Goal: Task Accomplishment & Management: Complete application form

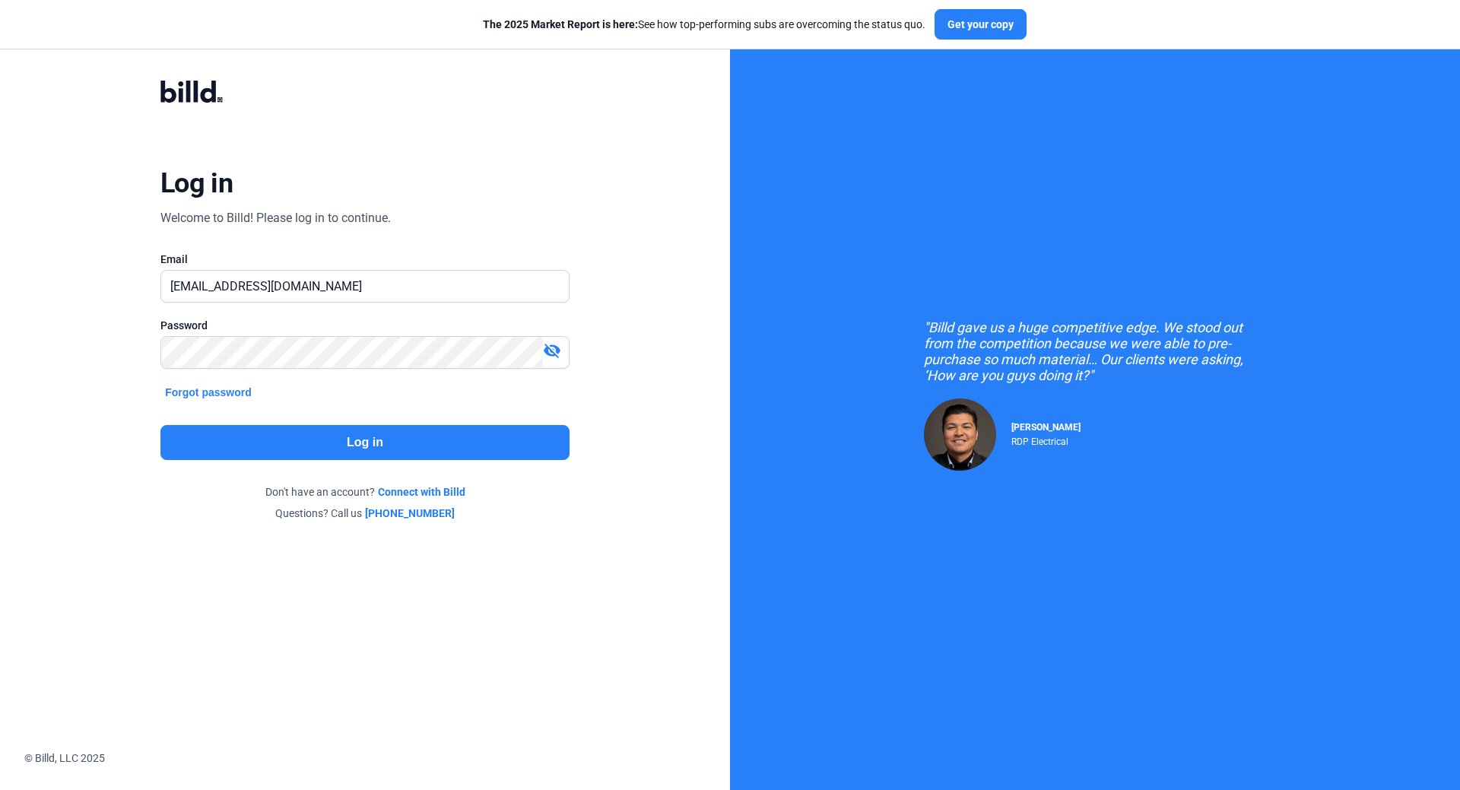
click at [361, 443] on button "Log in" at bounding box center [364, 442] width 409 height 35
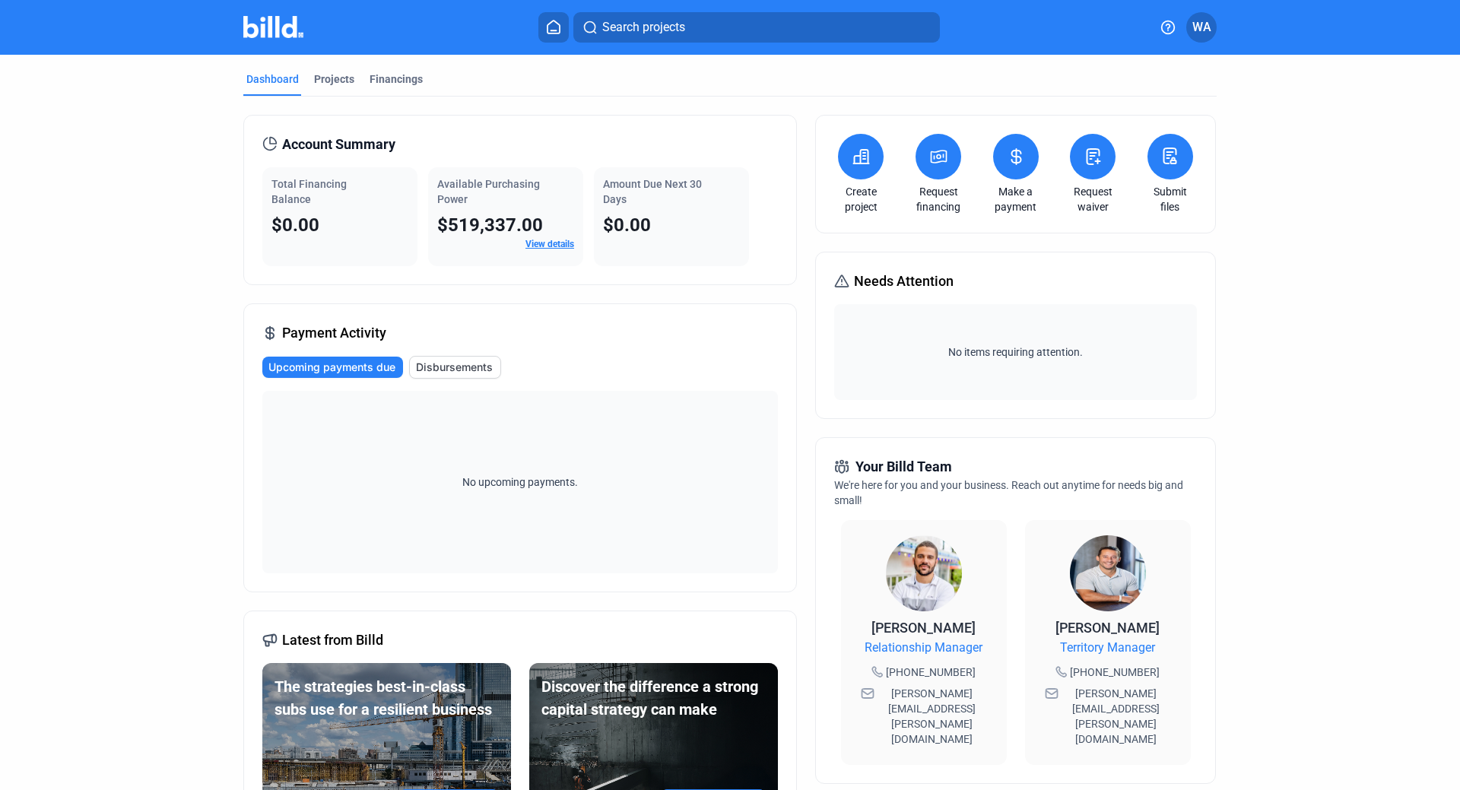
click at [161, 201] on dashboard "Dashboard Projects Financings Account Summary Total Financing Balance $0.00 Ava…" at bounding box center [730, 581] width 1314 height 1052
click at [322, 81] on div "Projects" at bounding box center [334, 79] width 40 height 15
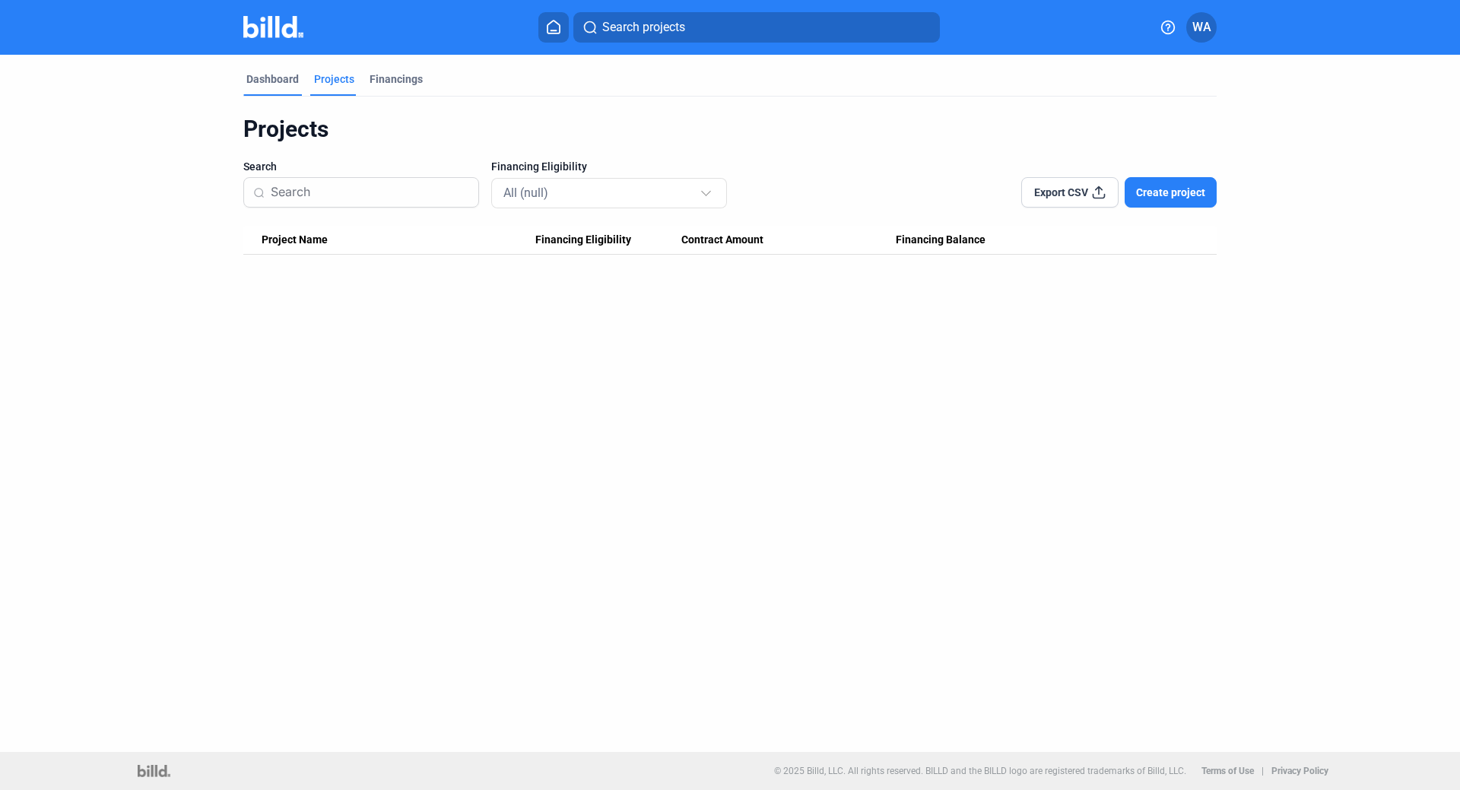
click at [283, 87] on div "Dashboard" at bounding box center [272, 84] width 59 height 24
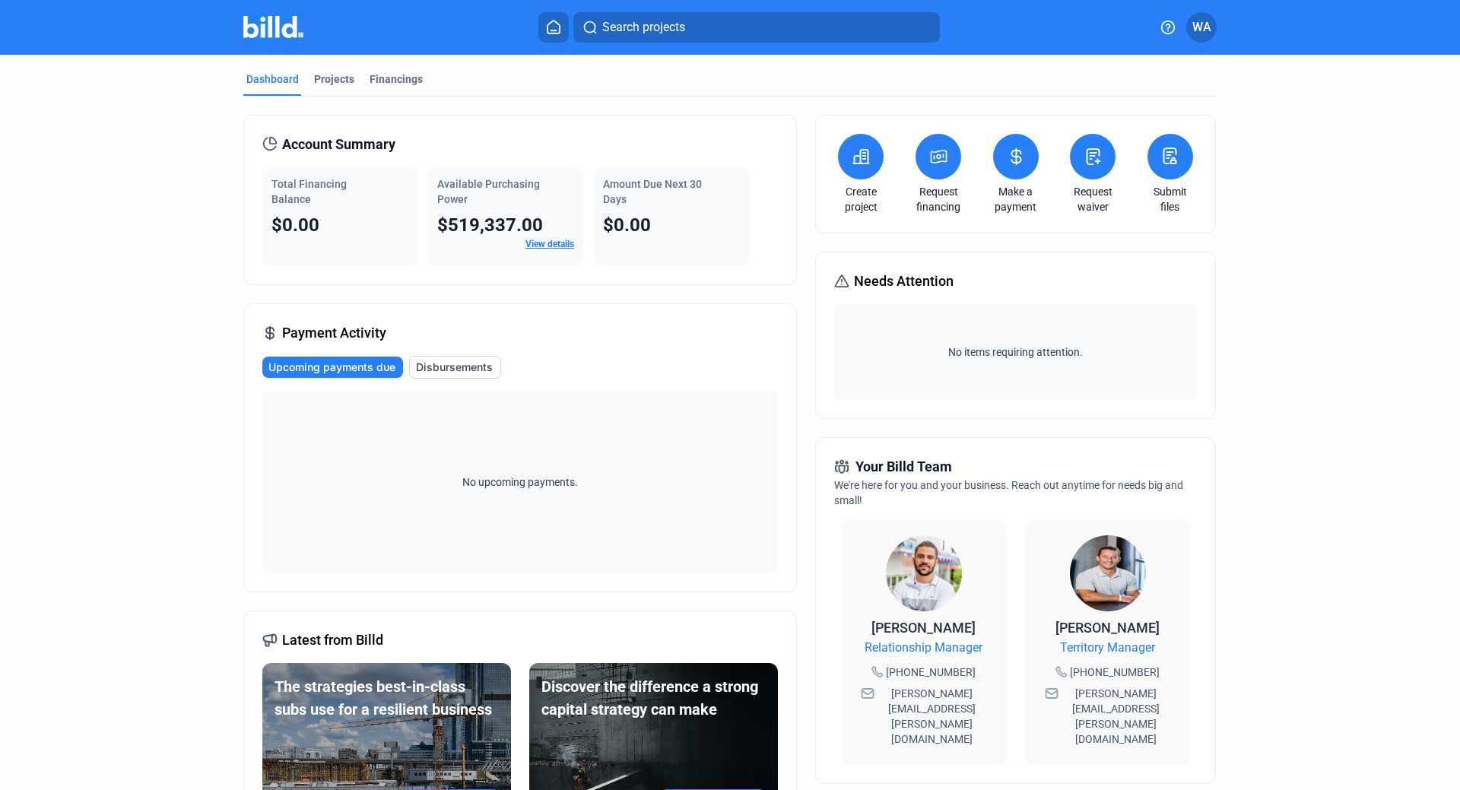
click at [497, 216] on span "$519,337.00" at bounding box center [490, 225] width 106 height 21
click at [551, 245] on link "View details" at bounding box center [550, 244] width 49 height 11
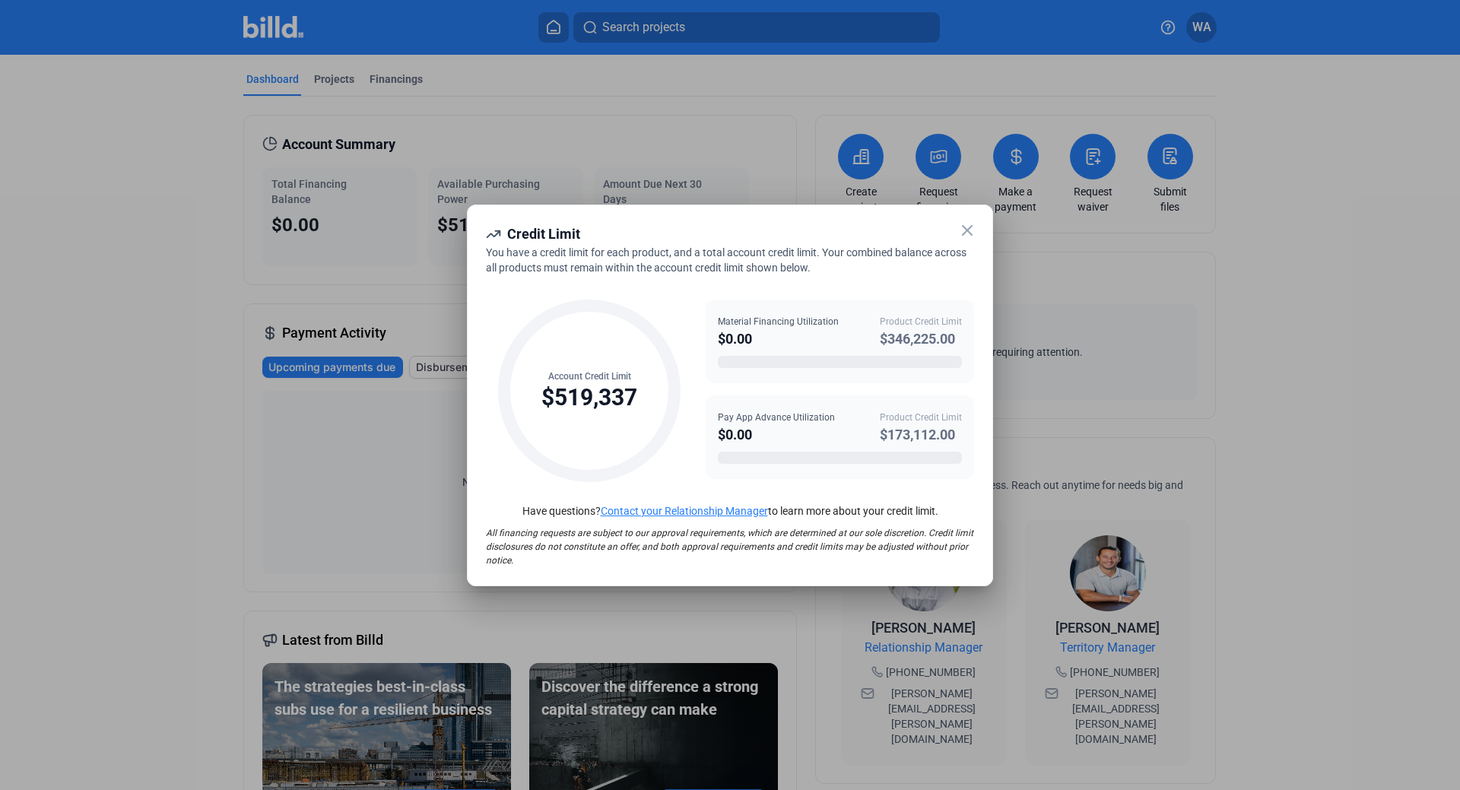
click at [967, 225] on icon at bounding box center [967, 230] width 18 height 18
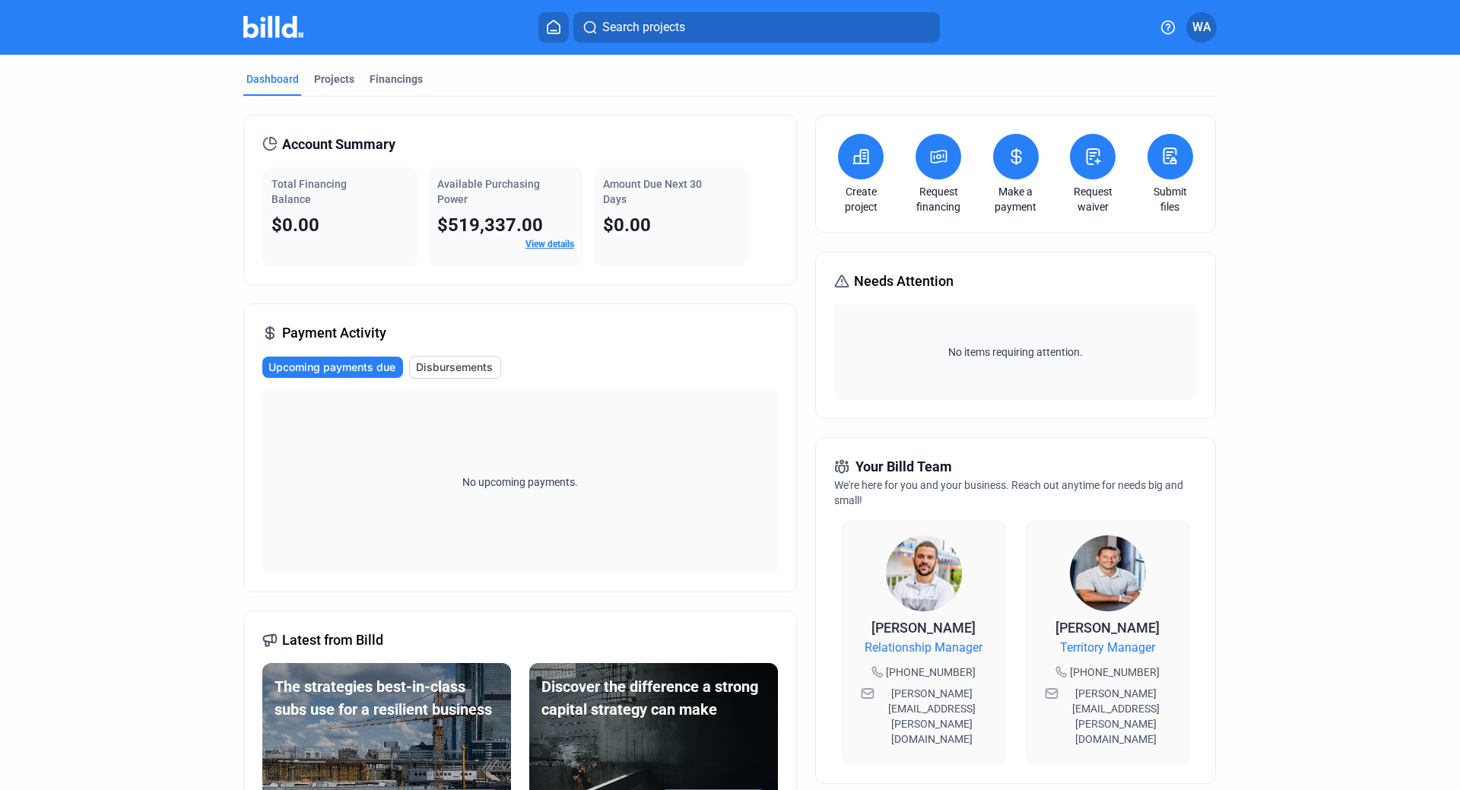
click at [549, 246] on link "View details" at bounding box center [550, 244] width 49 height 11
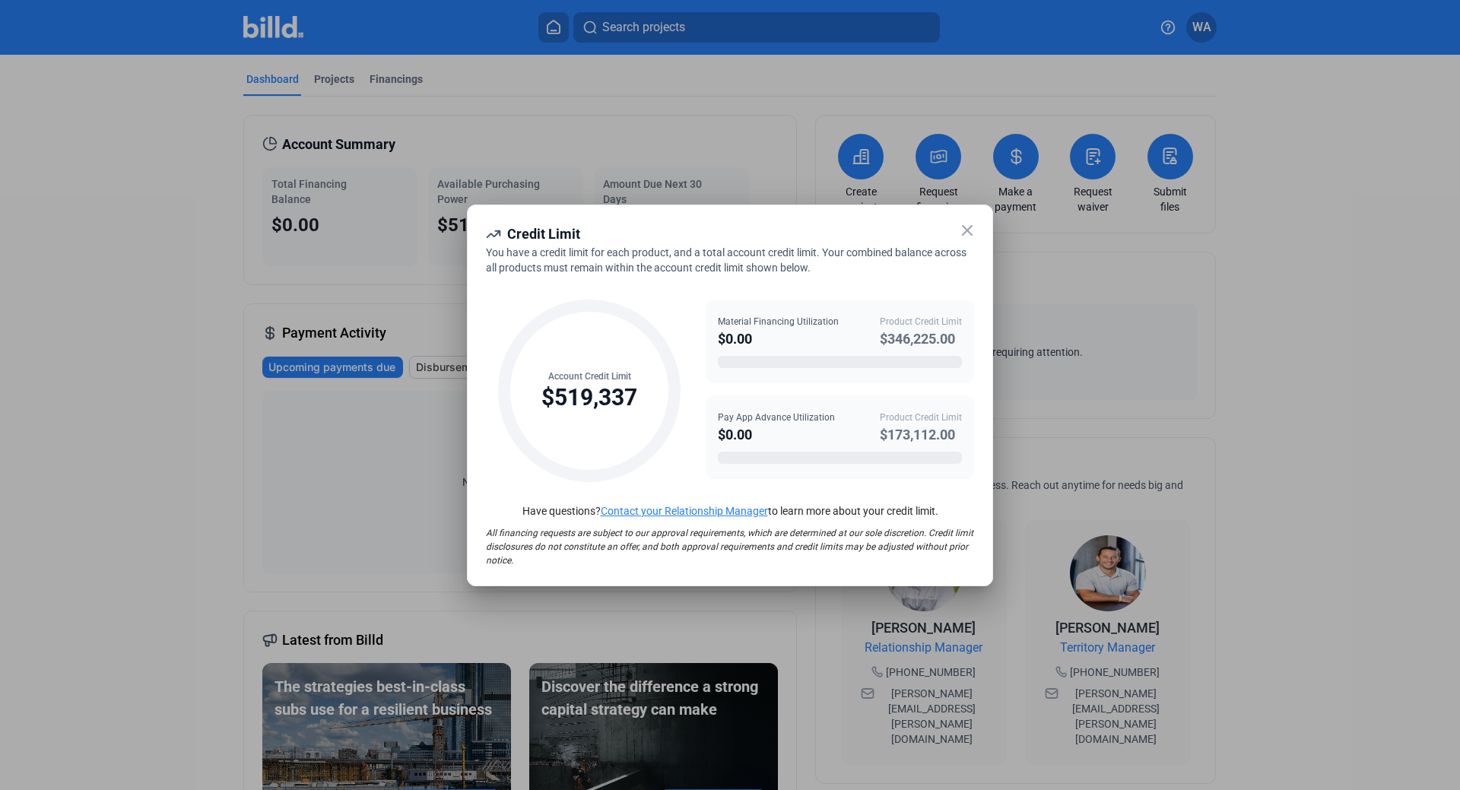
click at [968, 230] on icon at bounding box center [967, 230] width 9 height 9
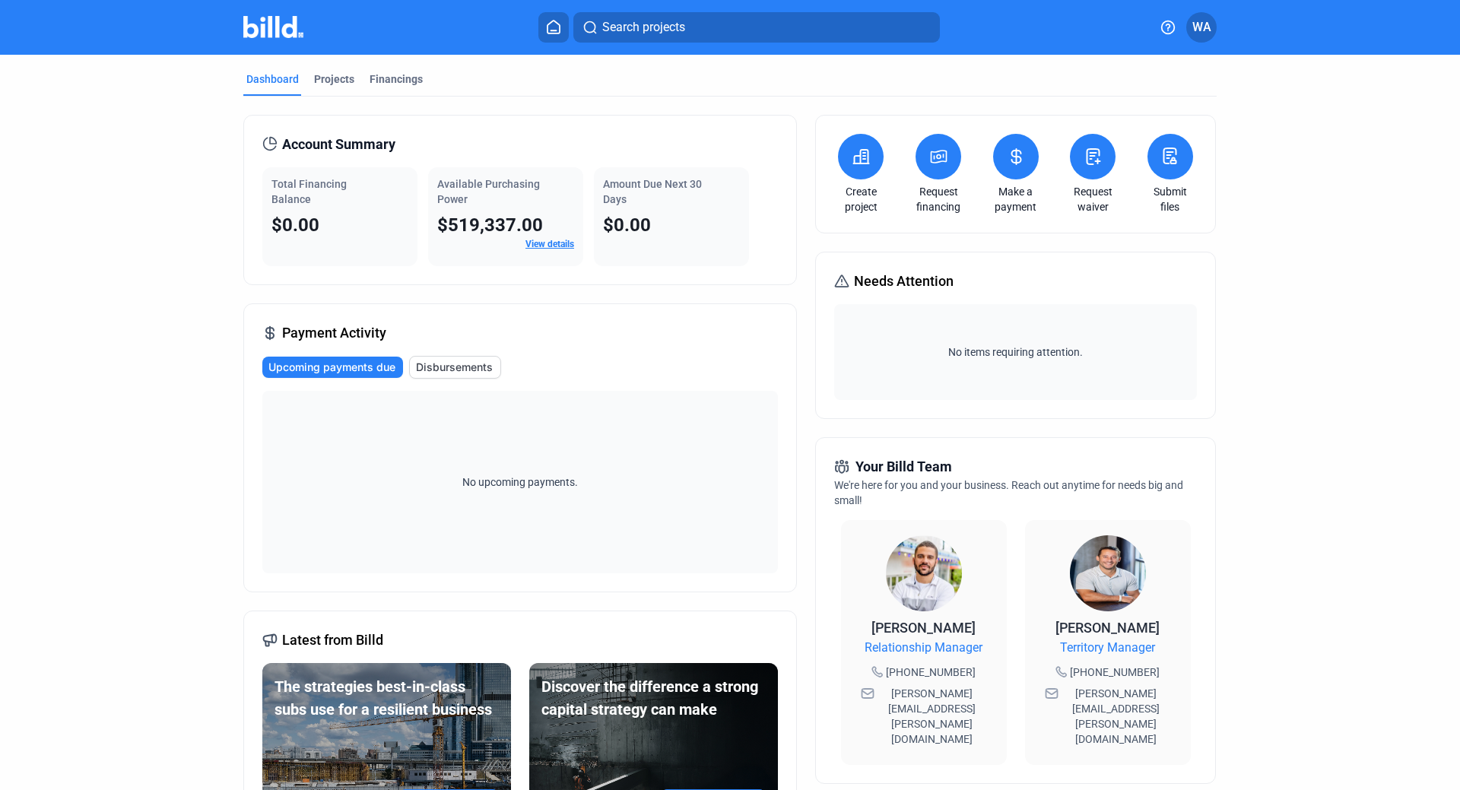
click at [1335, 130] on dashboard "Dashboard Projects Financings Account Summary Total Financing Balance $0.00 Ava…" at bounding box center [730, 581] width 1314 height 1052
click at [860, 151] on icon at bounding box center [861, 157] width 15 height 14
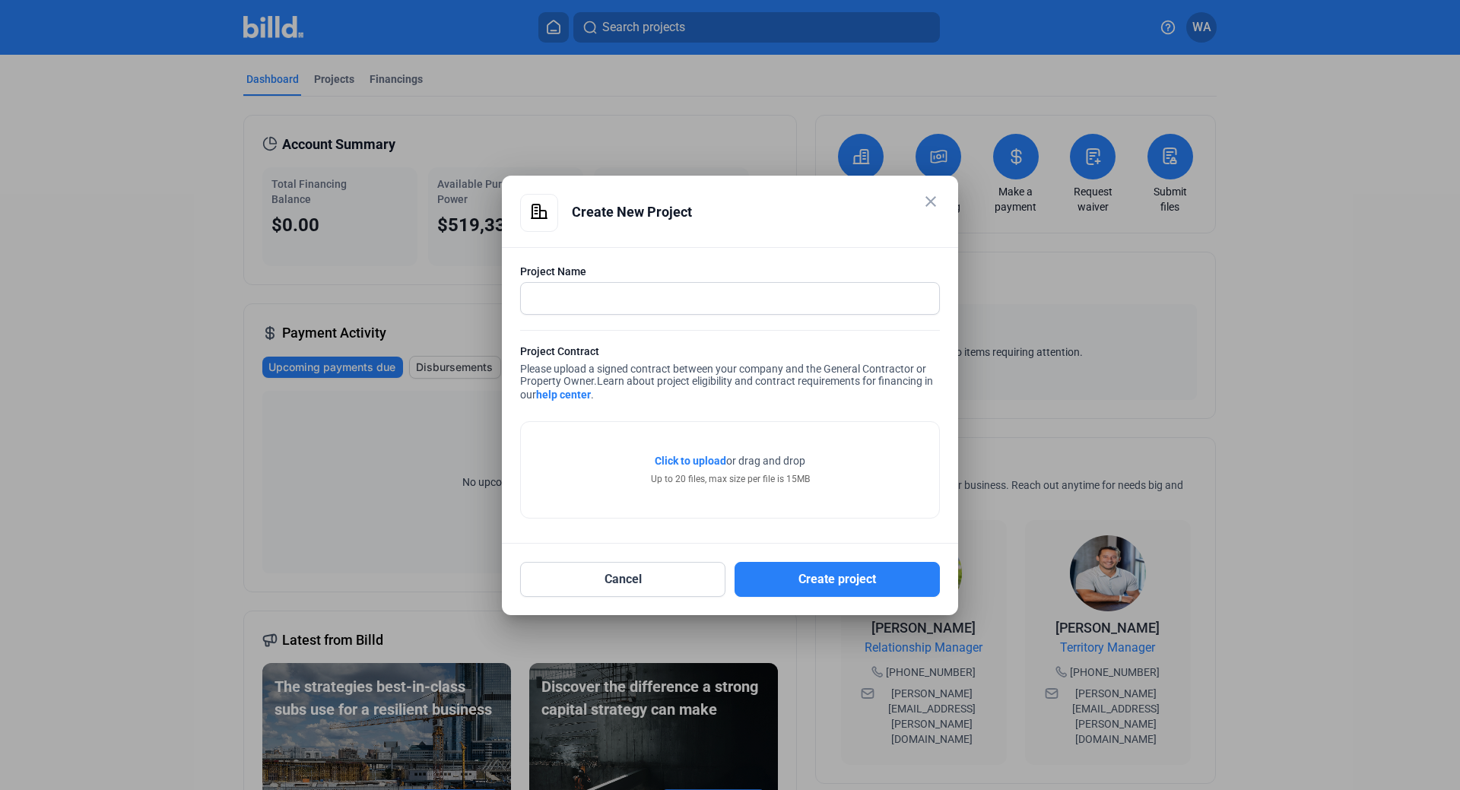
click at [519, 294] on div "Project Name Project Contract Please upload a signed contract between your comp…" at bounding box center [730, 395] width 456 height 297
click at [583, 299] on input "text" at bounding box center [722, 298] width 402 height 31
type input "[STREET_ADDRESS]"
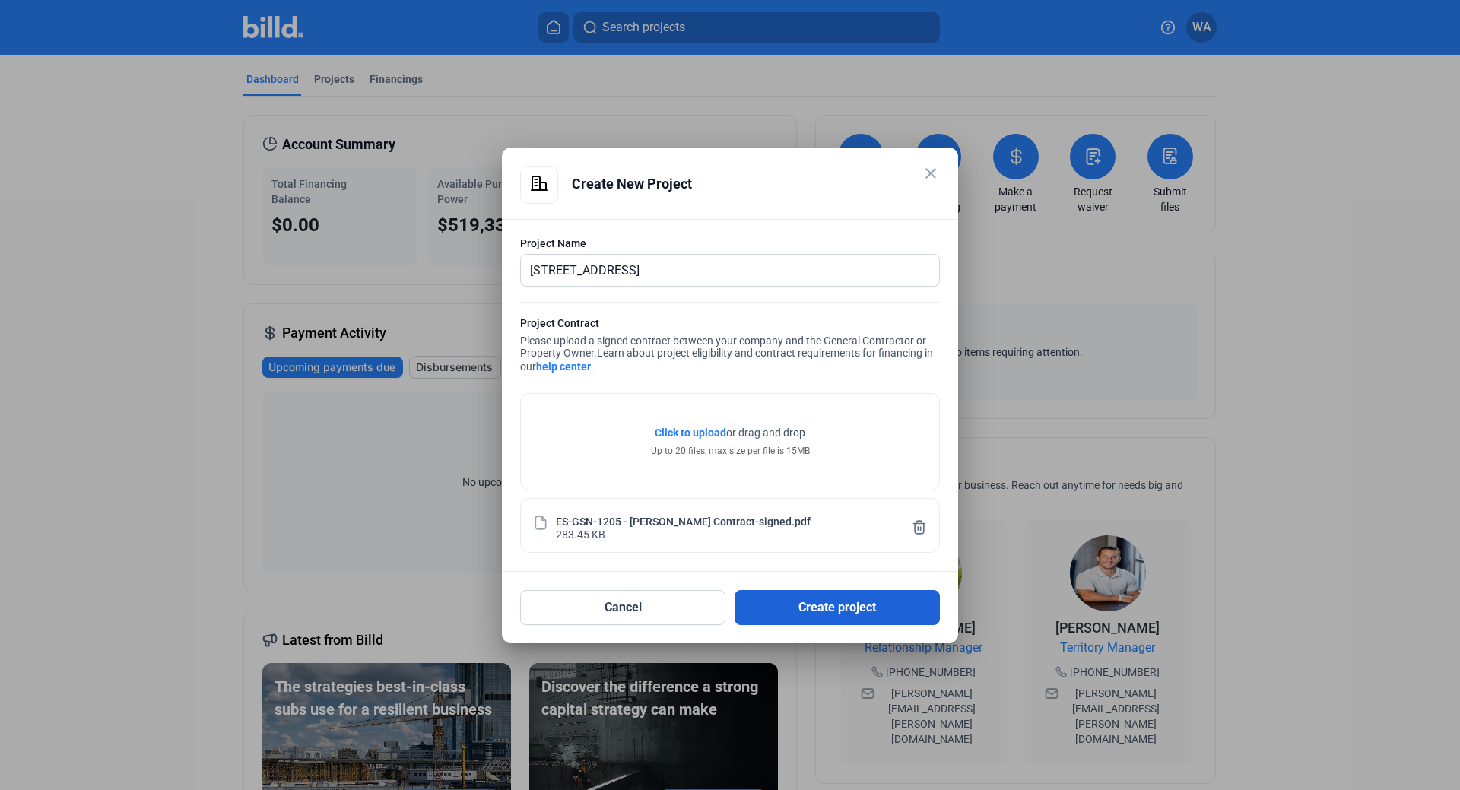
click at [833, 615] on button "Create project" at bounding box center [837, 607] width 205 height 35
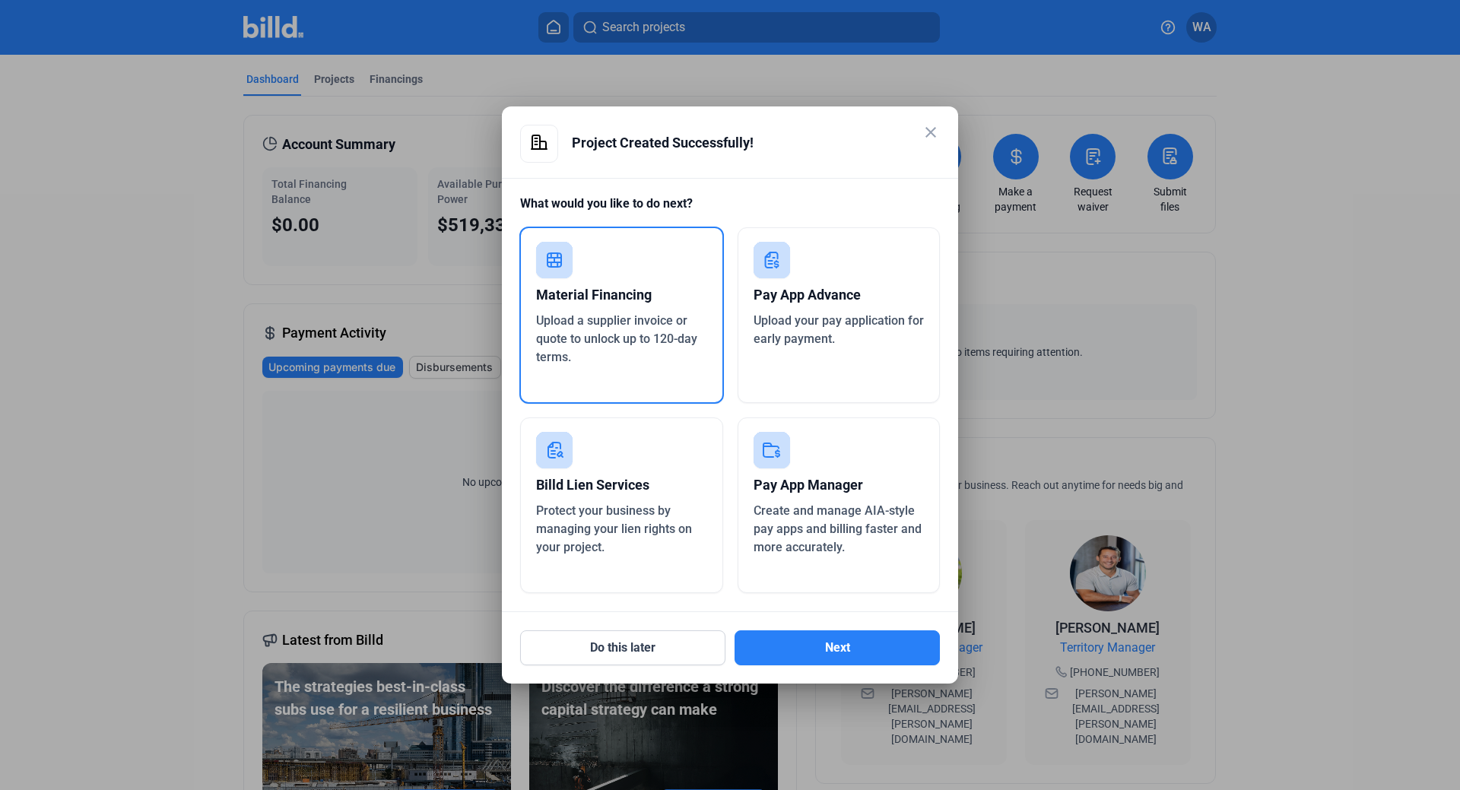
click at [818, 323] on span "Upload your pay application for early payment." at bounding box center [839, 329] width 170 height 33
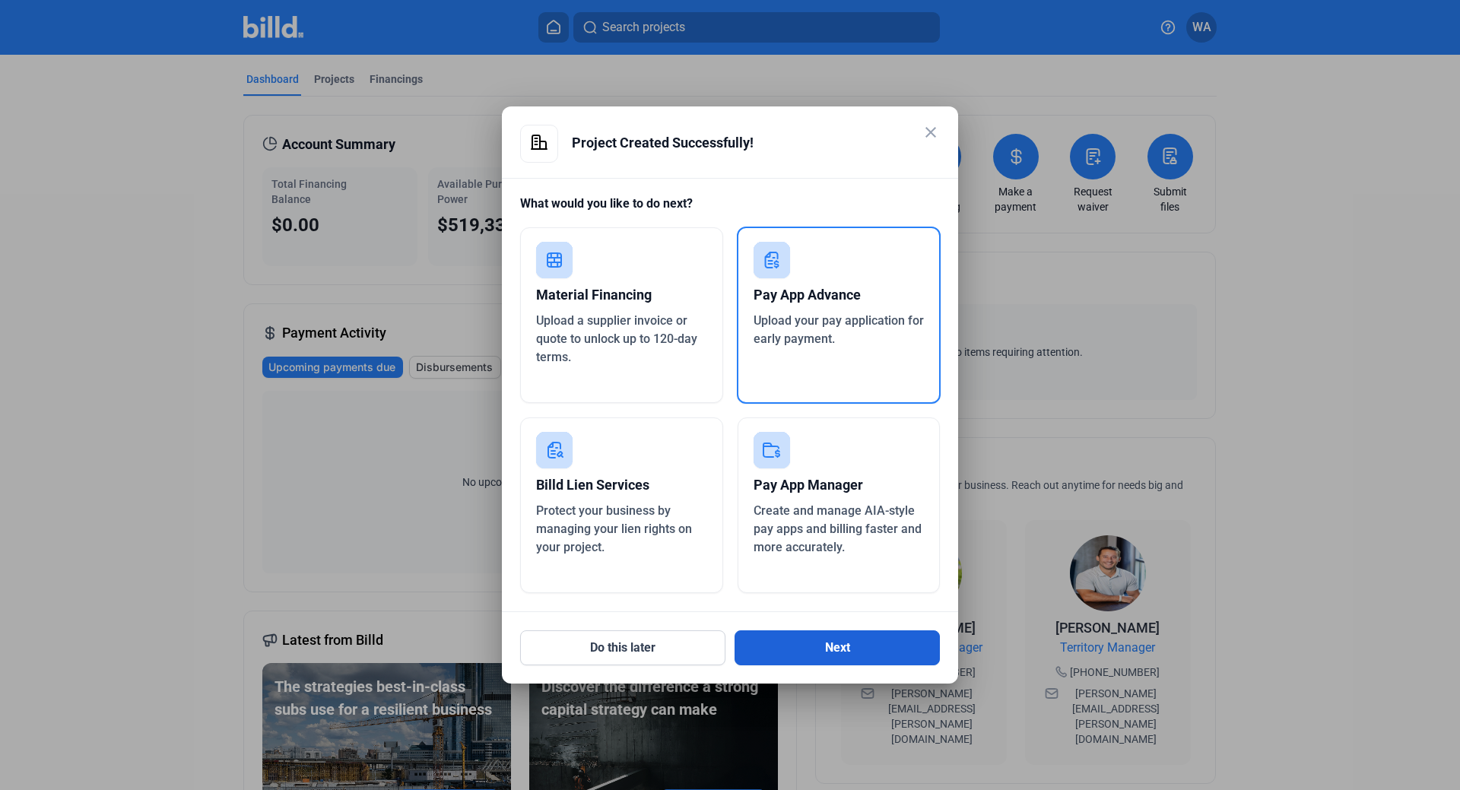
click at [835, 653] on button "Next" at bounding box center [837, 648] width 205 height 35
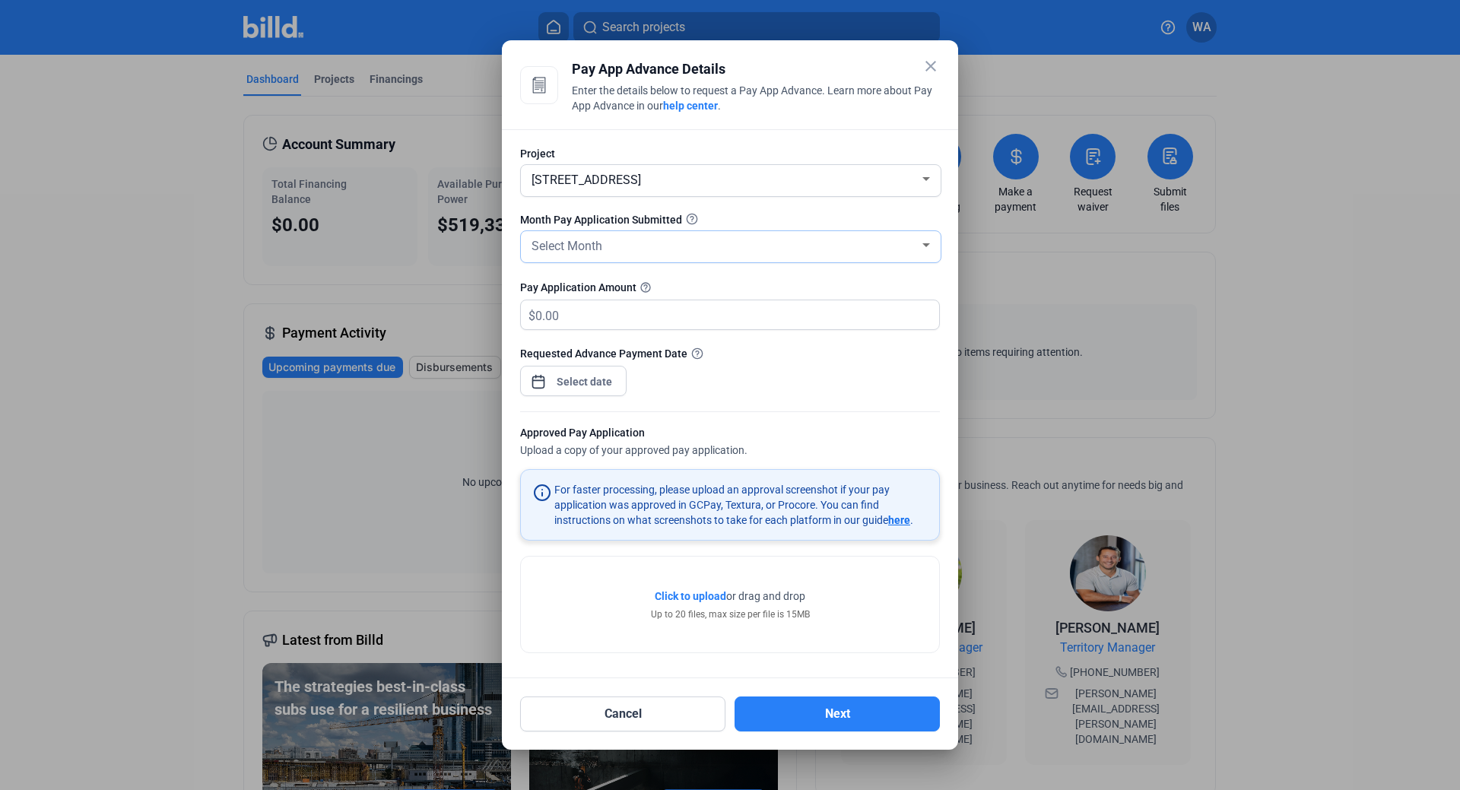
click at [929, 246] on div at bounding box center [927, 245] width 8 height 4
click at [583, 304] on span "AUG" at bounding box center [731, 302] width 405 height 27
click at [591, 313] on input "text" at bounding box center [729, 315] width 386 height 30
click at [605, 316] on input "text" at bounding box center [738, 315] width 404 height 30
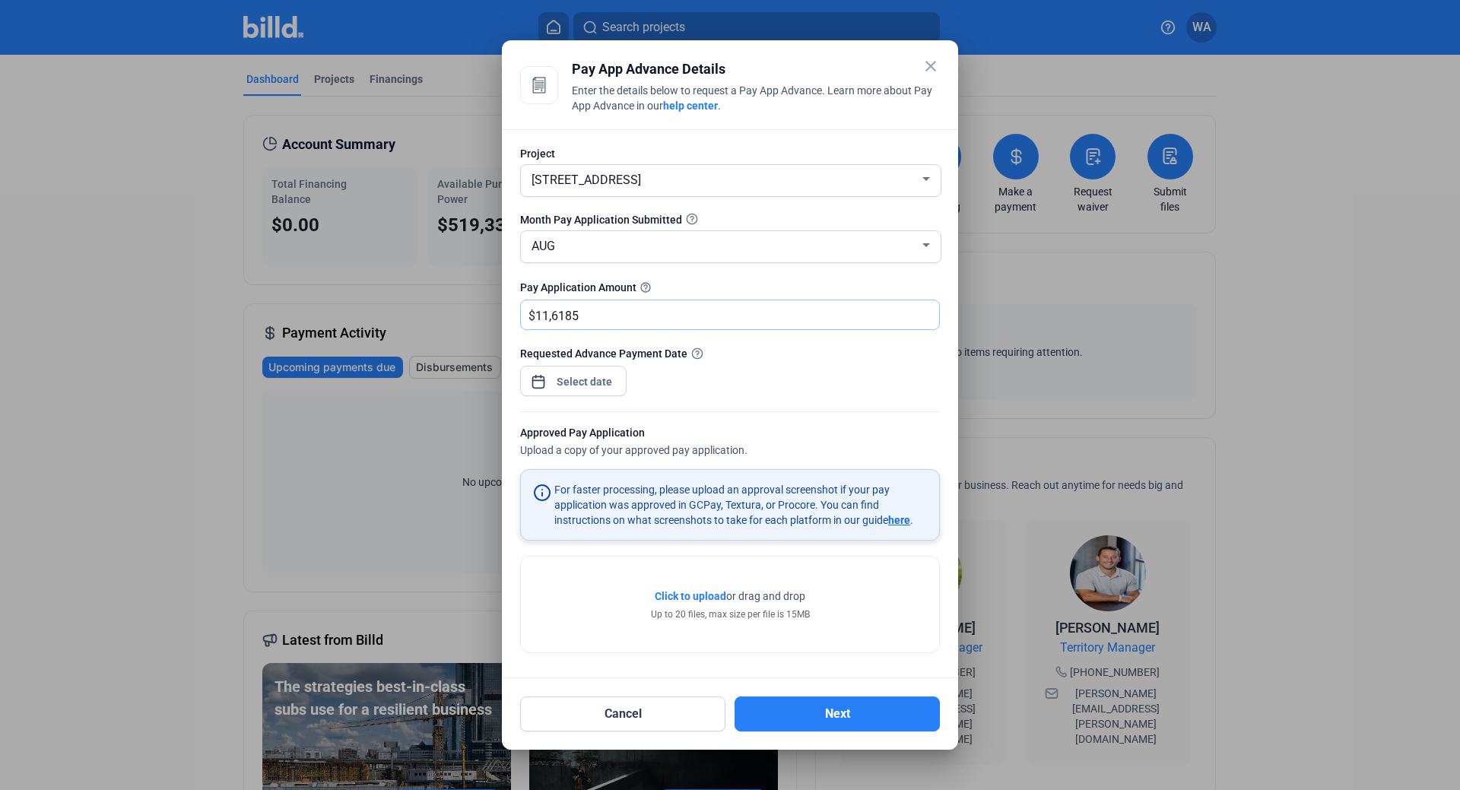
type input "116,185"
click at [595, 380] on div "close Pay App Advance Details Enter the details below to request a Pay App Adva…" at bounding box center [730, 395] width 1460 height 790
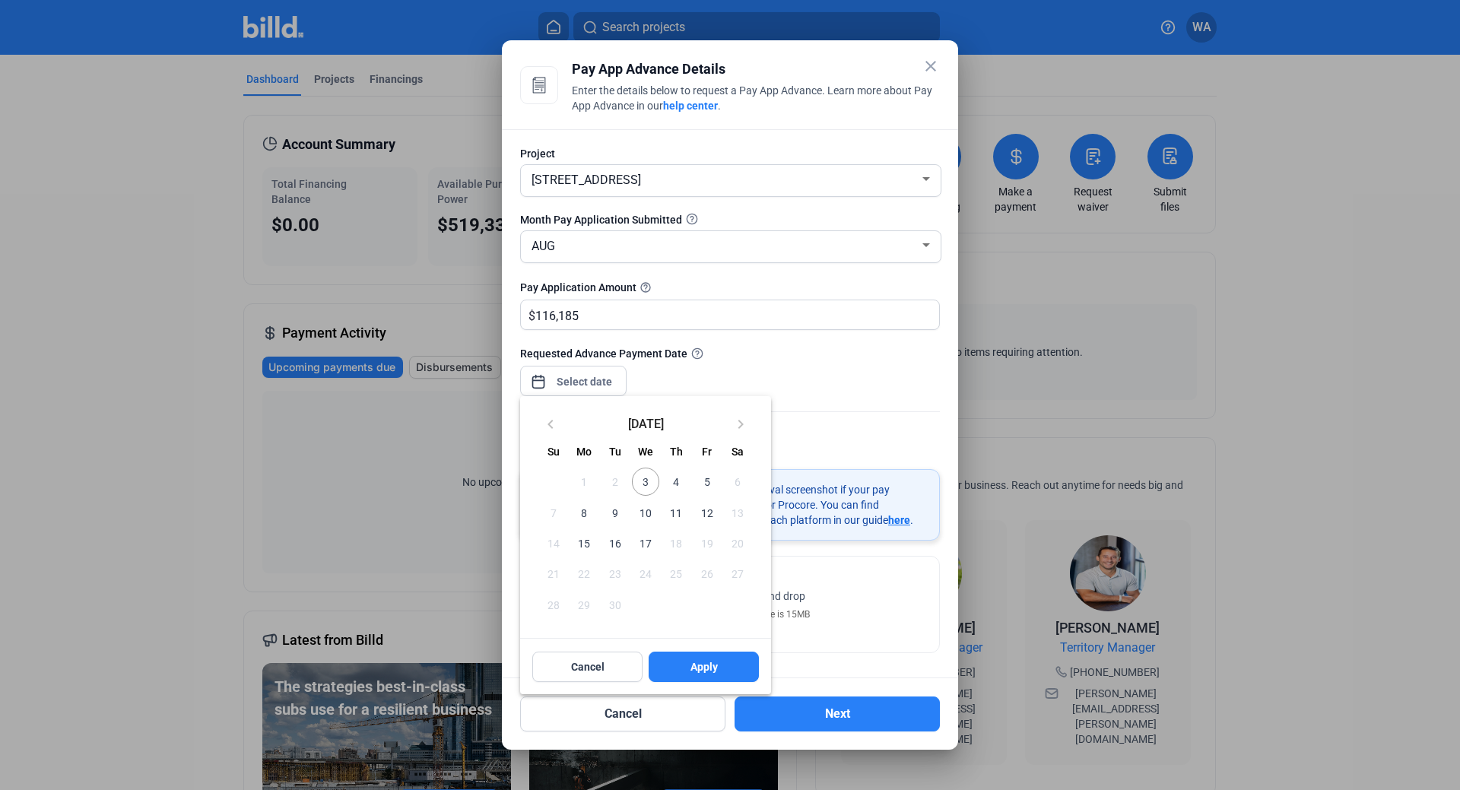
click at [678, 512] on span "11" at bounding box center [676, 512] width 27 height 27
click at [698, 667] on span "Apply" at bounding box center [704, 666] width 27 height 15
click at [882, 375] on div at bounding box center [730, 395] width 1460 height 790
click at [583, 666] on span "Cancel" at bounding box center [587, 666] width 33 height 15
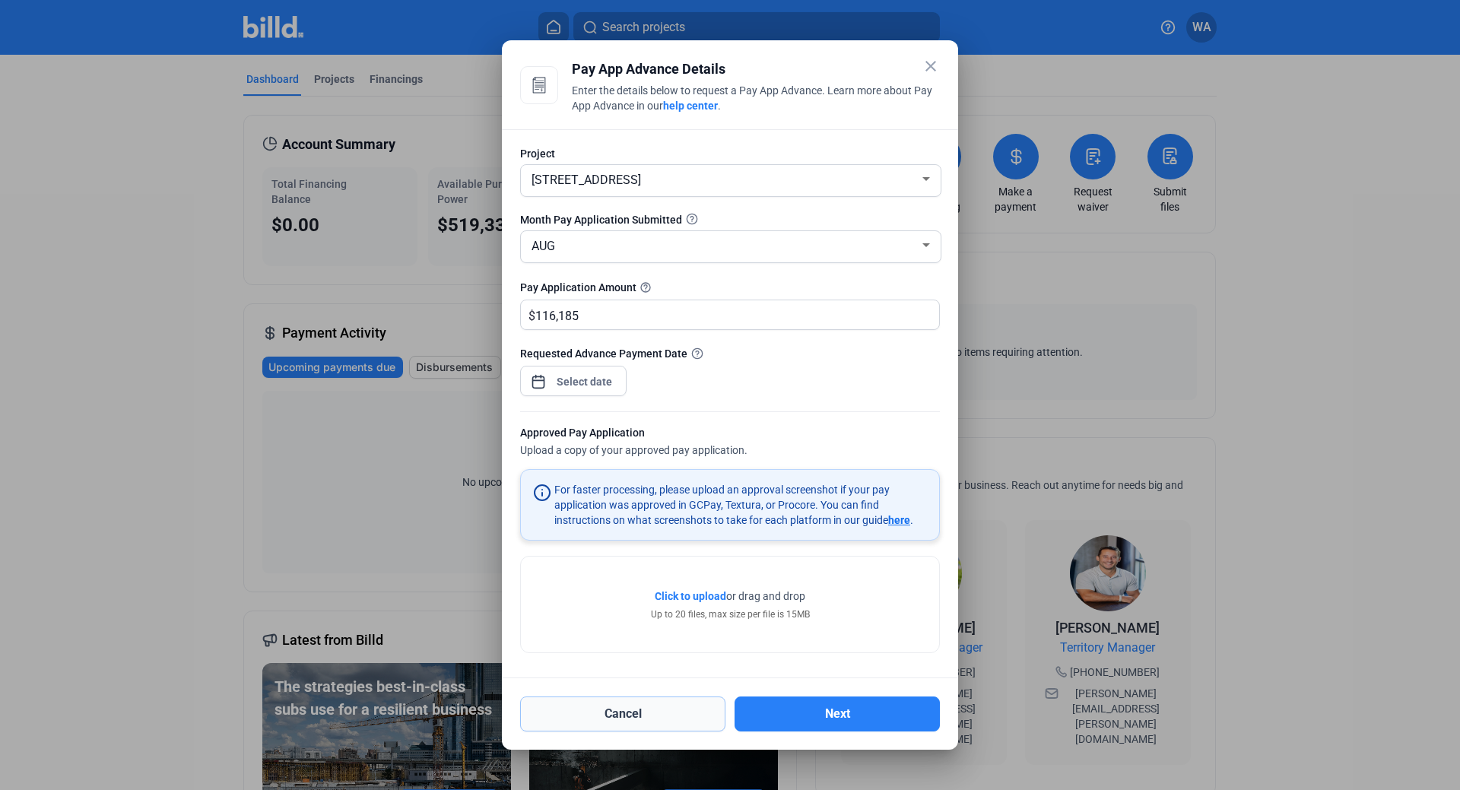
click at [627, 710] on button "Cancel" at bounding box center [622, 714] width 205 height 35
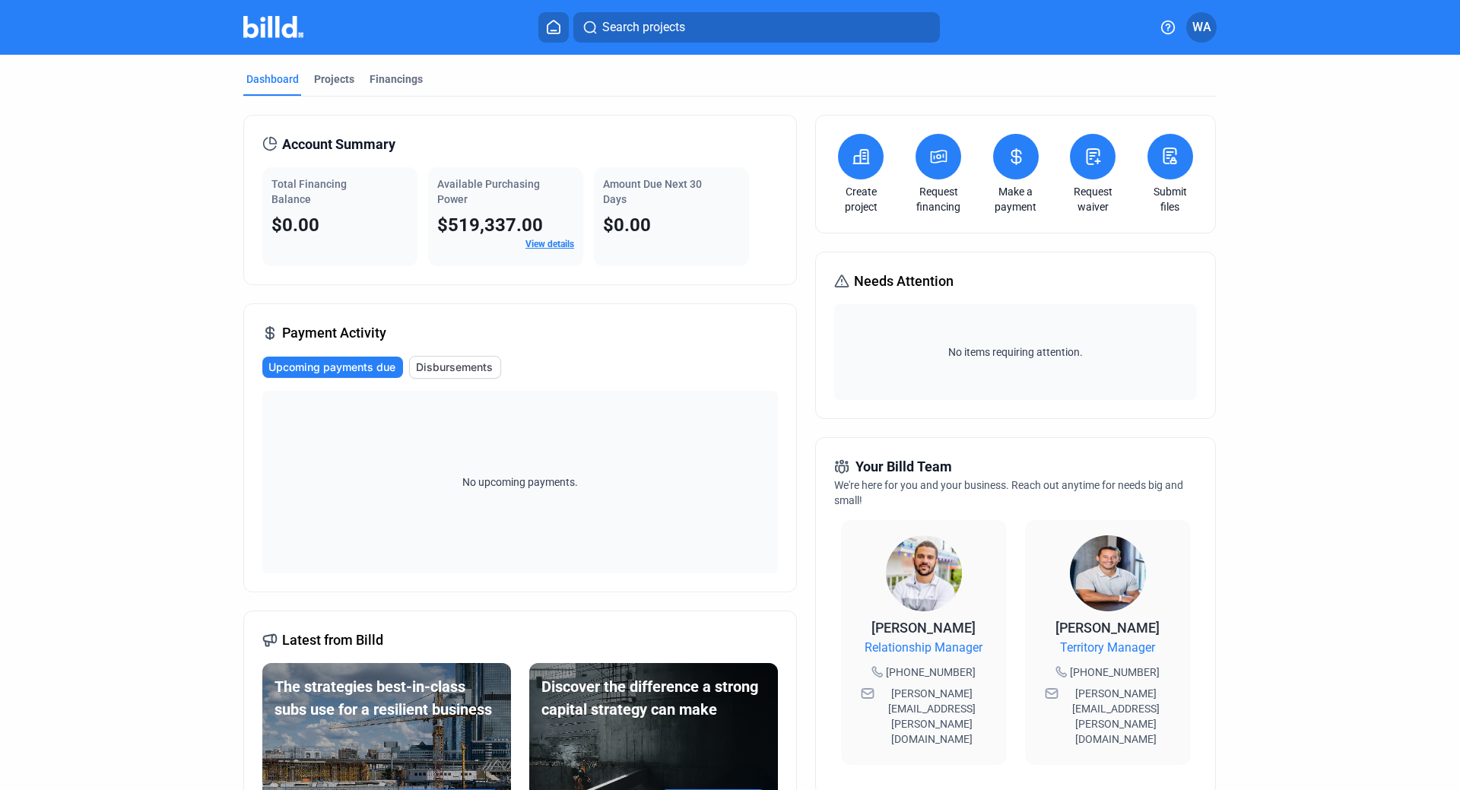
click at [860, 168] on button at bounding box center [861, 157] width 46 height 46
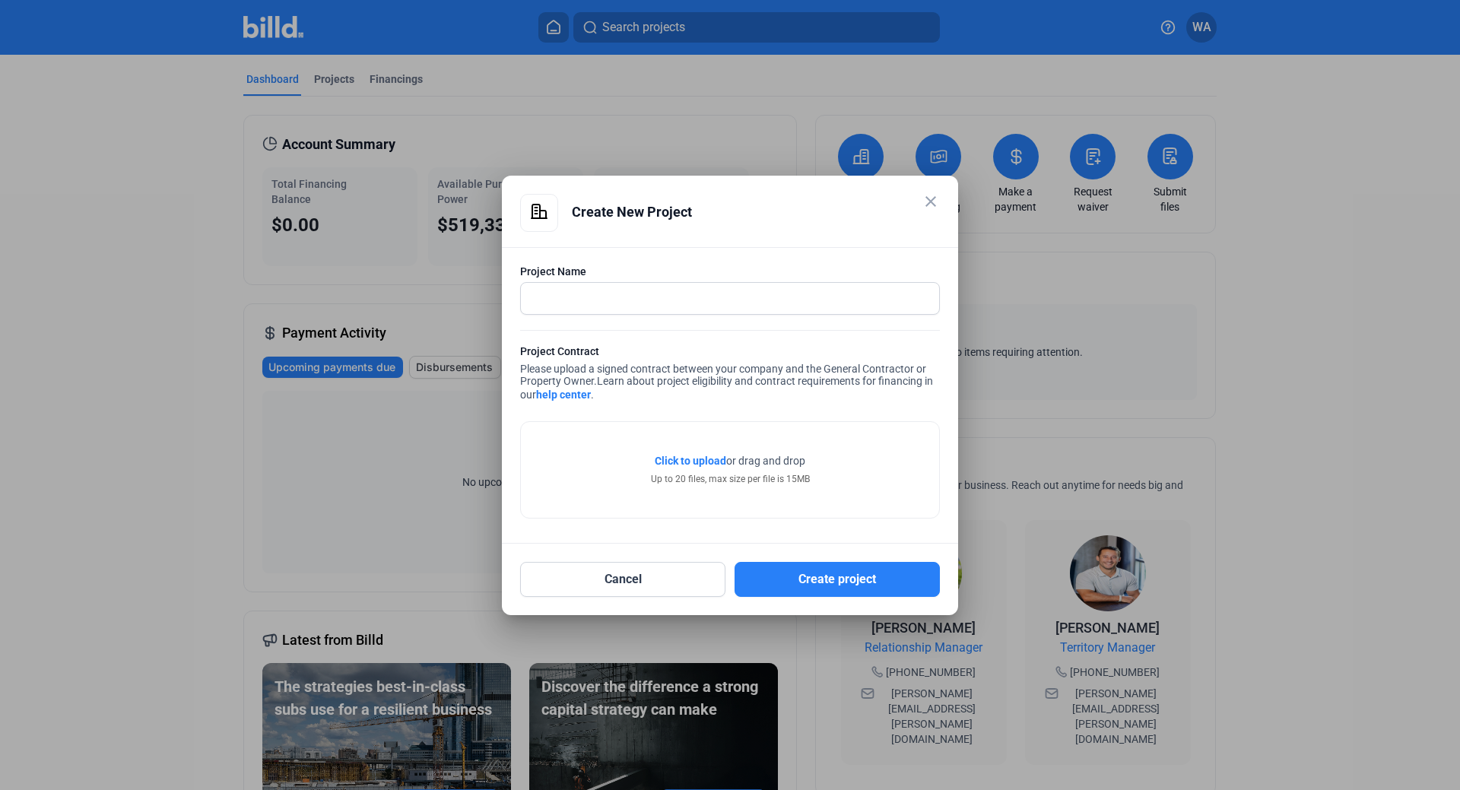
click at [933, 199] on mat-icon "close" at bounding box center [931, 201] width 18 height 18
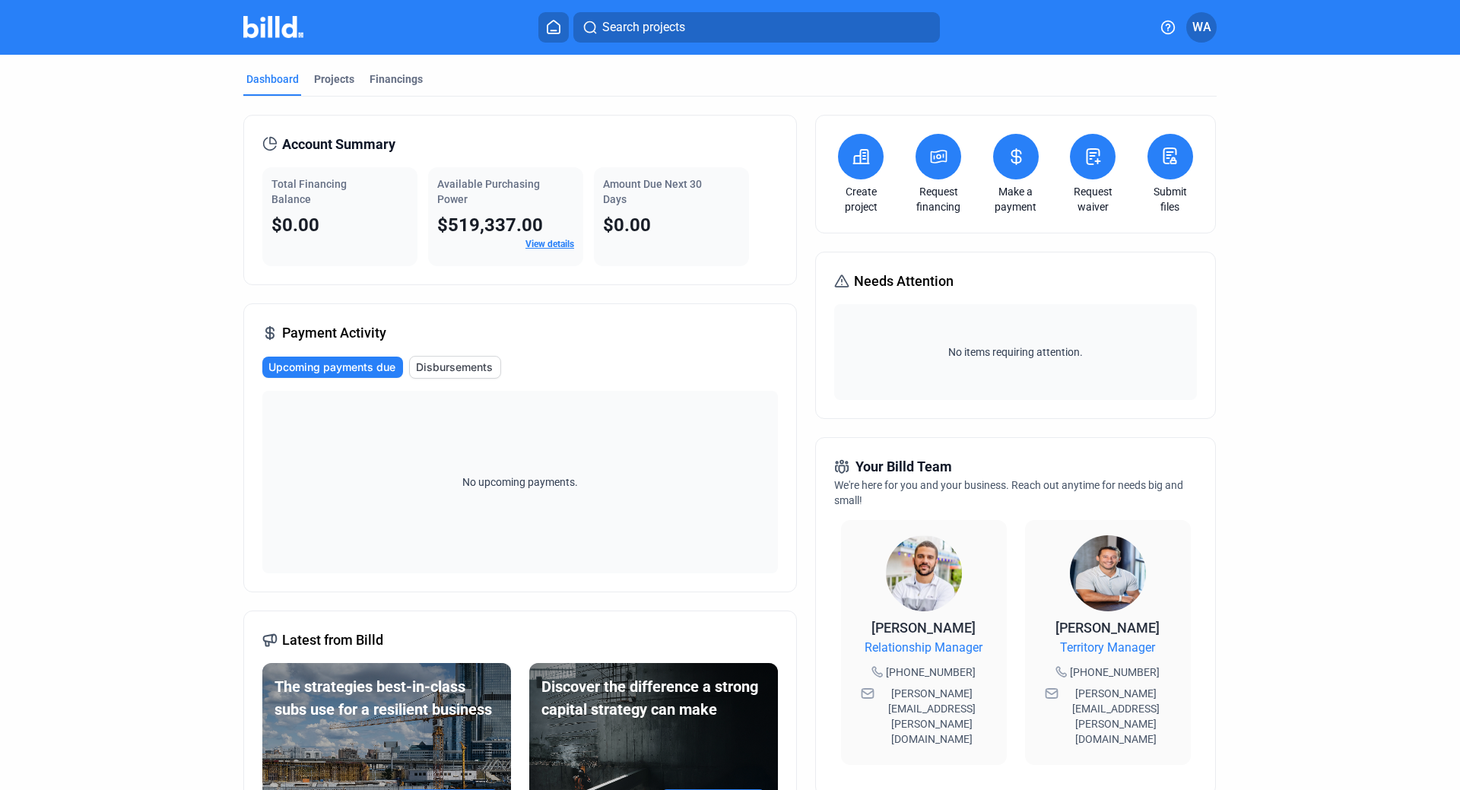
click at [930, 159] on icon at bounding box center [939, 157] width 19 height 18
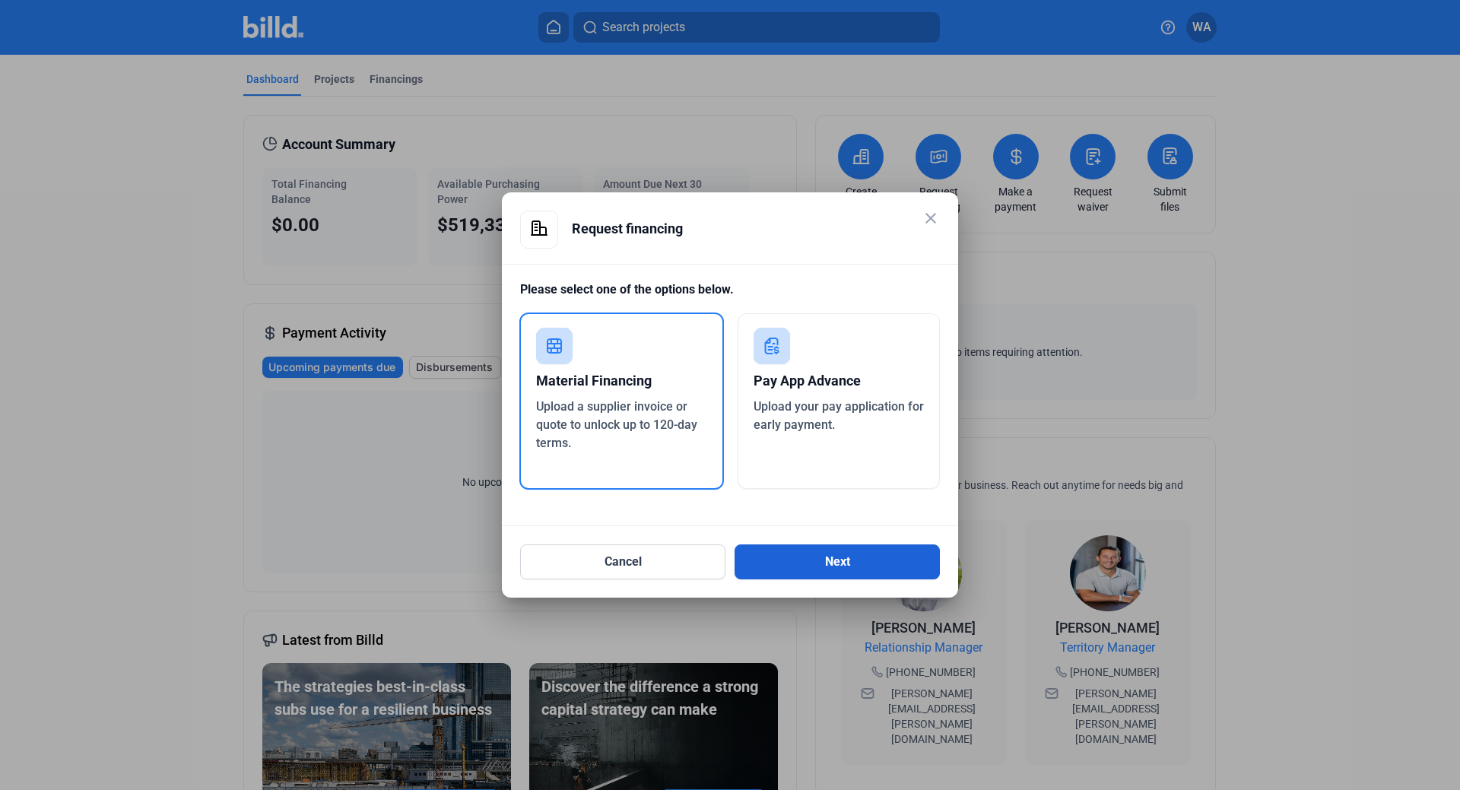
click at [856, 557] on button "Next" at bounding box center [837, 562] width 205 height 35
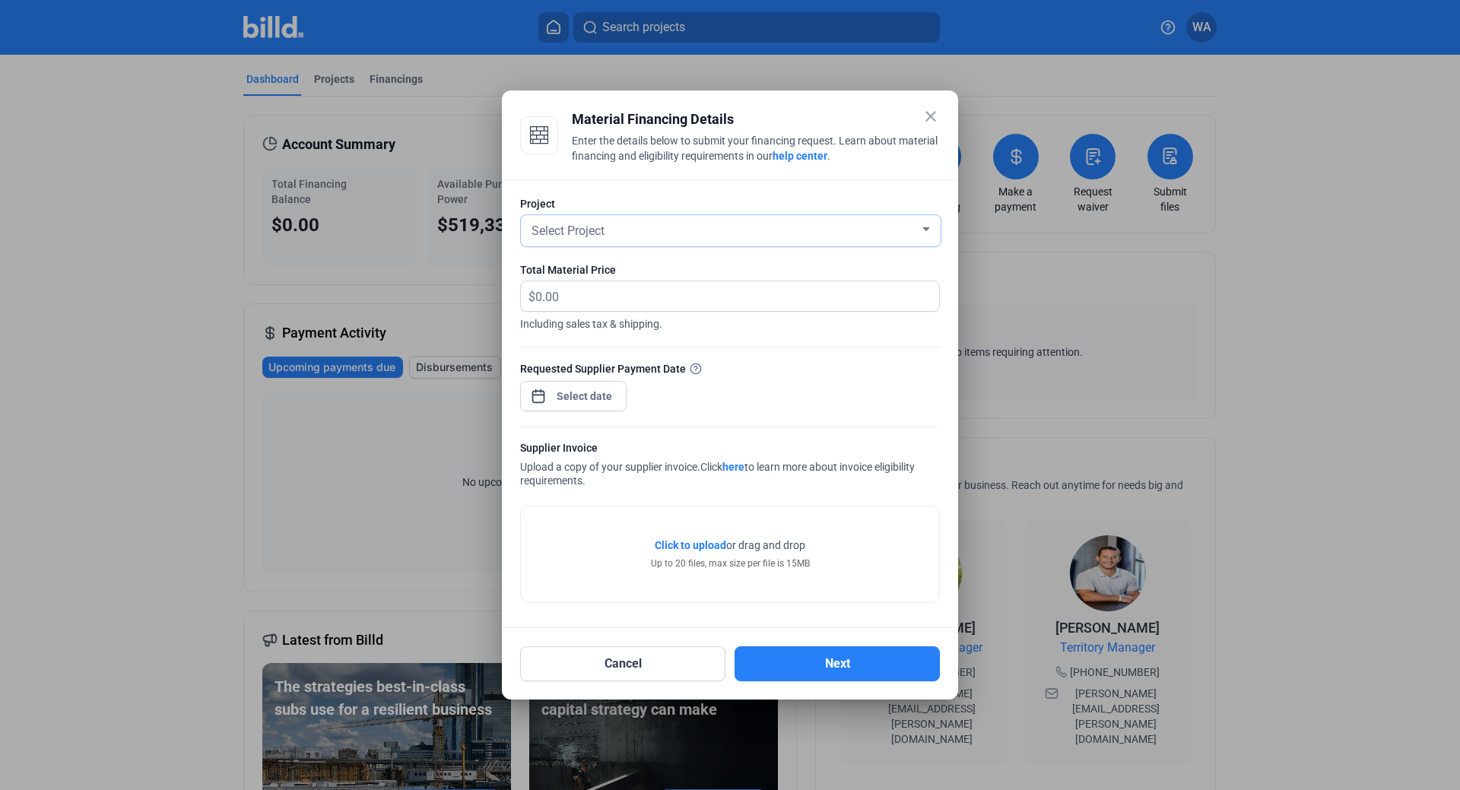
click at [933, 230] on div "Select Project" at bounding box center [731, 230] width 420 height 31
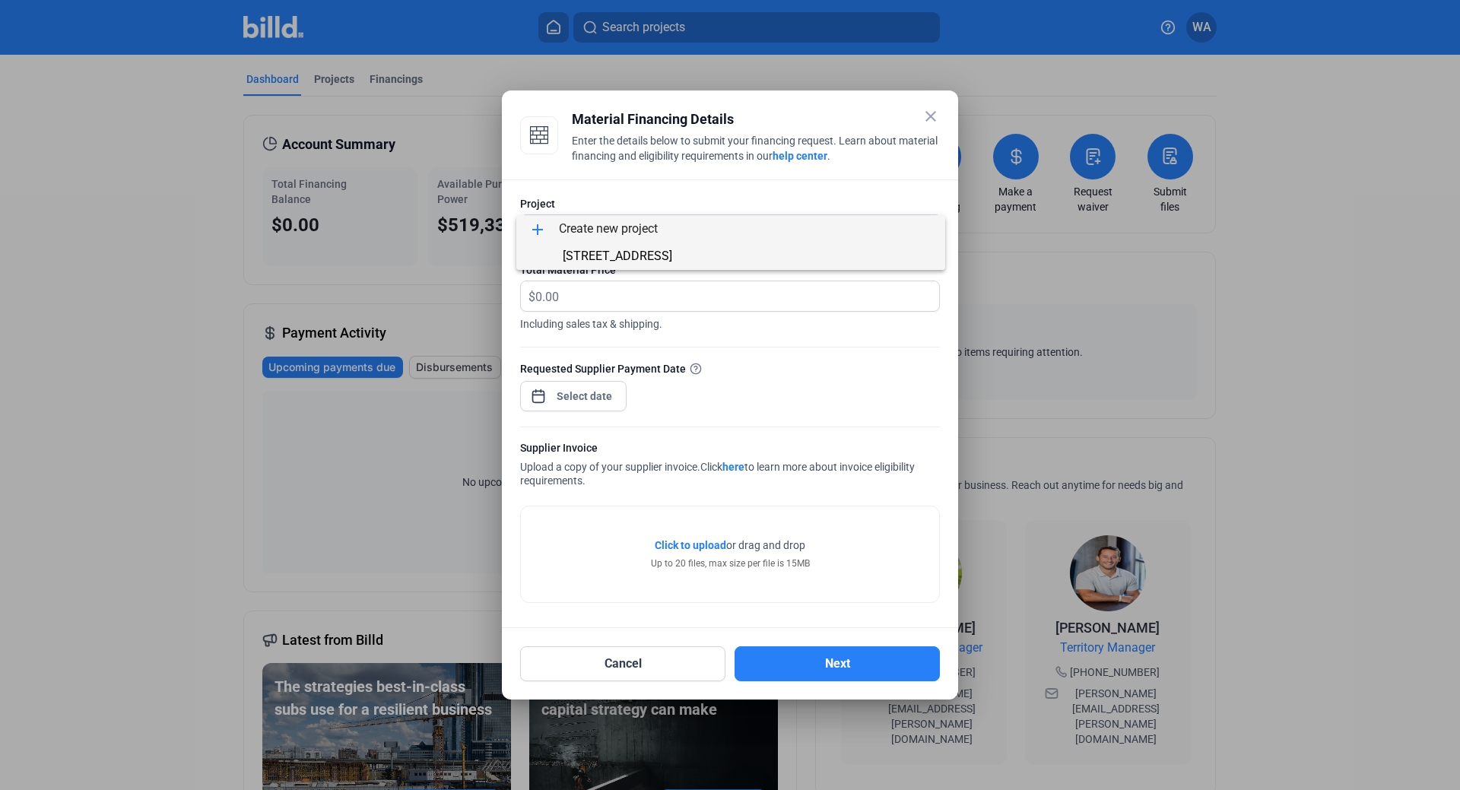
click at [672, 252] on span "[STREET_ADDRESS]" at bounding box center [618, 256] width 110 height 14
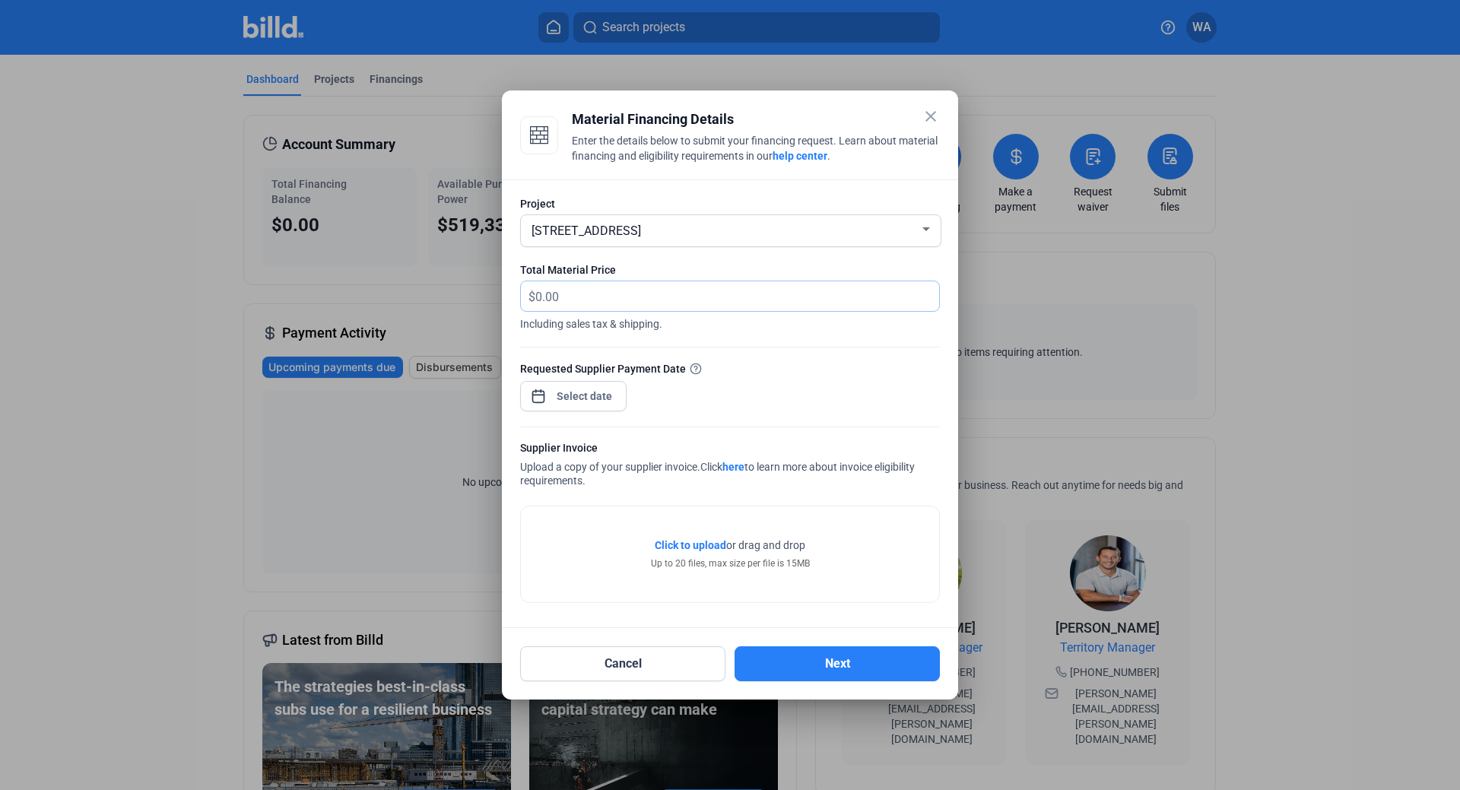
click at [580, 294] on input "text" at bounding box center [729, 296] width 386 height 30
click at [580, 294] on input "text" at bounding box center [738, 296] width 404 height 30
click at [933, 119] on mat-icon "close" at bounding box center [931, 116] width 18 height 18
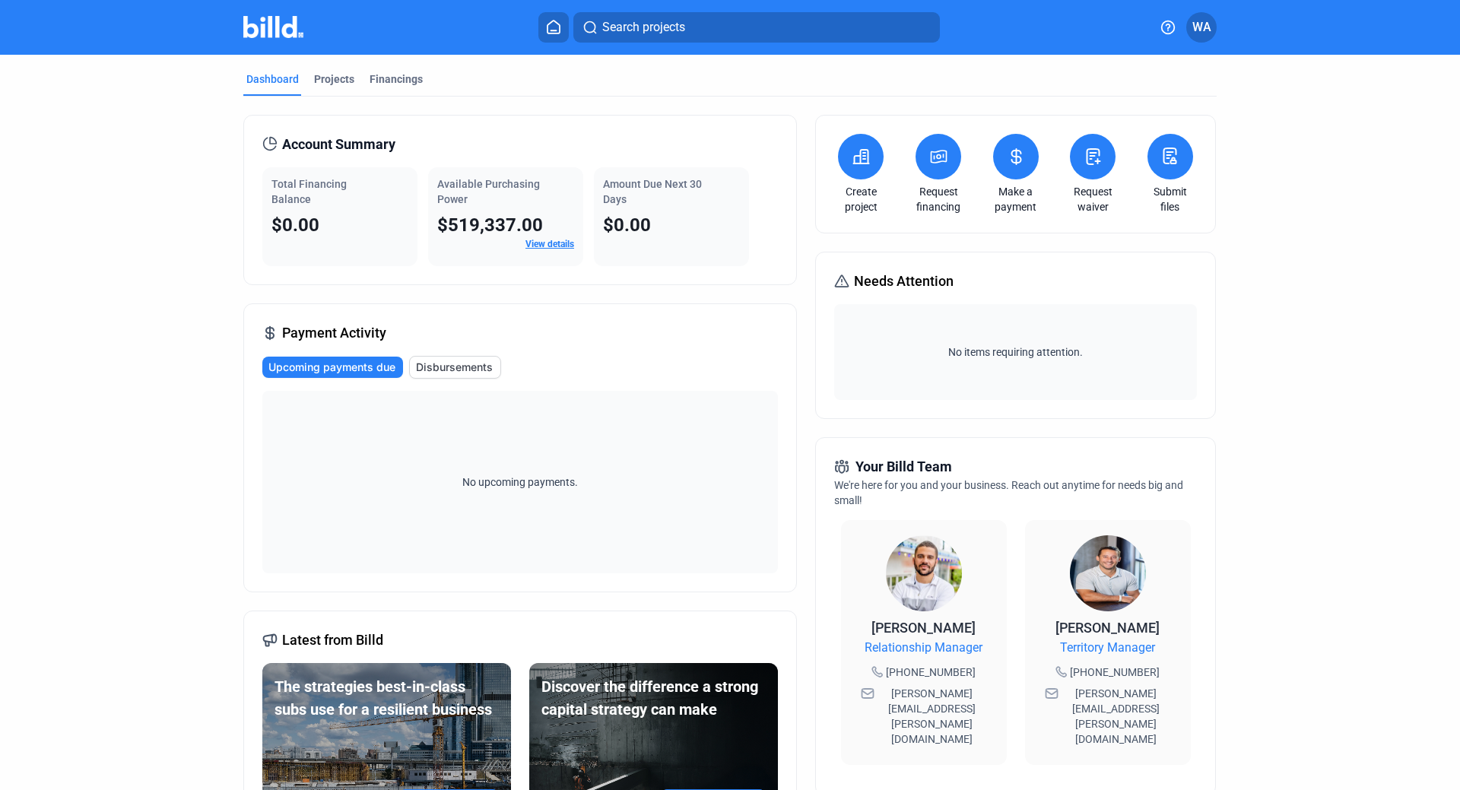
click at [144, 176] on dashboard "Dashboard Projects Financings Account Summary Total Financing Balance $0.00 Ava…" at bounding box center [730, 587] width 1314 height 1064
click at [170, 330] on dashboard "Dashboard Projects Financings Account Summary Total Financing Balance $0.00 Ava…" at bounding box center [730, 587] width 1314 height 1064
drag, startPoint x: 1309, startPoint y: 457, endPoint x: 1273, endPoint y: 557, distance: 105.9
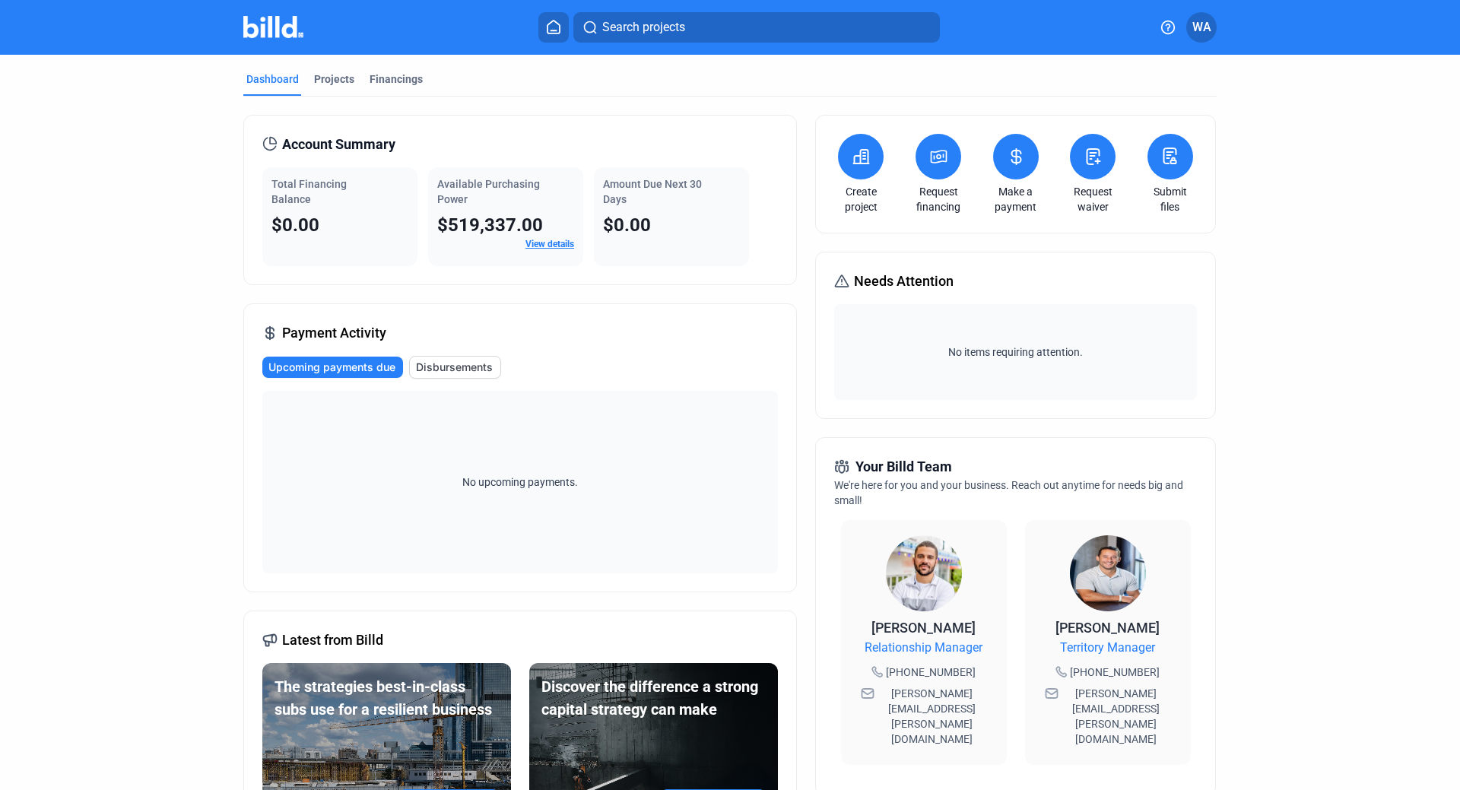
click at [1309, 457] on dashboard "Dashboard Projects Financings Account Summary Total Financing Balance $0.00 Ava…" at bounding box center [730, 587] width 1314 height 1064
click at [1278, 294] on dashboard "Dashboard Projects Financings Account Summary Total Financing Balance $0.00 Ava…" at bounding box center [730, 587] width 1314 height 1064
click at [1279, 281] on dashboard "Dashboard Projects Financings Account Summary Total Financing Balance $0.00 Ava…" at bounding box center [730, 587] width 1314 height 1064
click at [1364, 273] on dashboard "Dashboard Projects Financings Account Summary Total Financing Balance $0.00 Ava…" at bounding box center [730, 587] width 1314 height 1064
drag, startPoint x: 1394, startPoint y: 201, endPoint x: 1308, endPoint y: 442, distance: 256.0
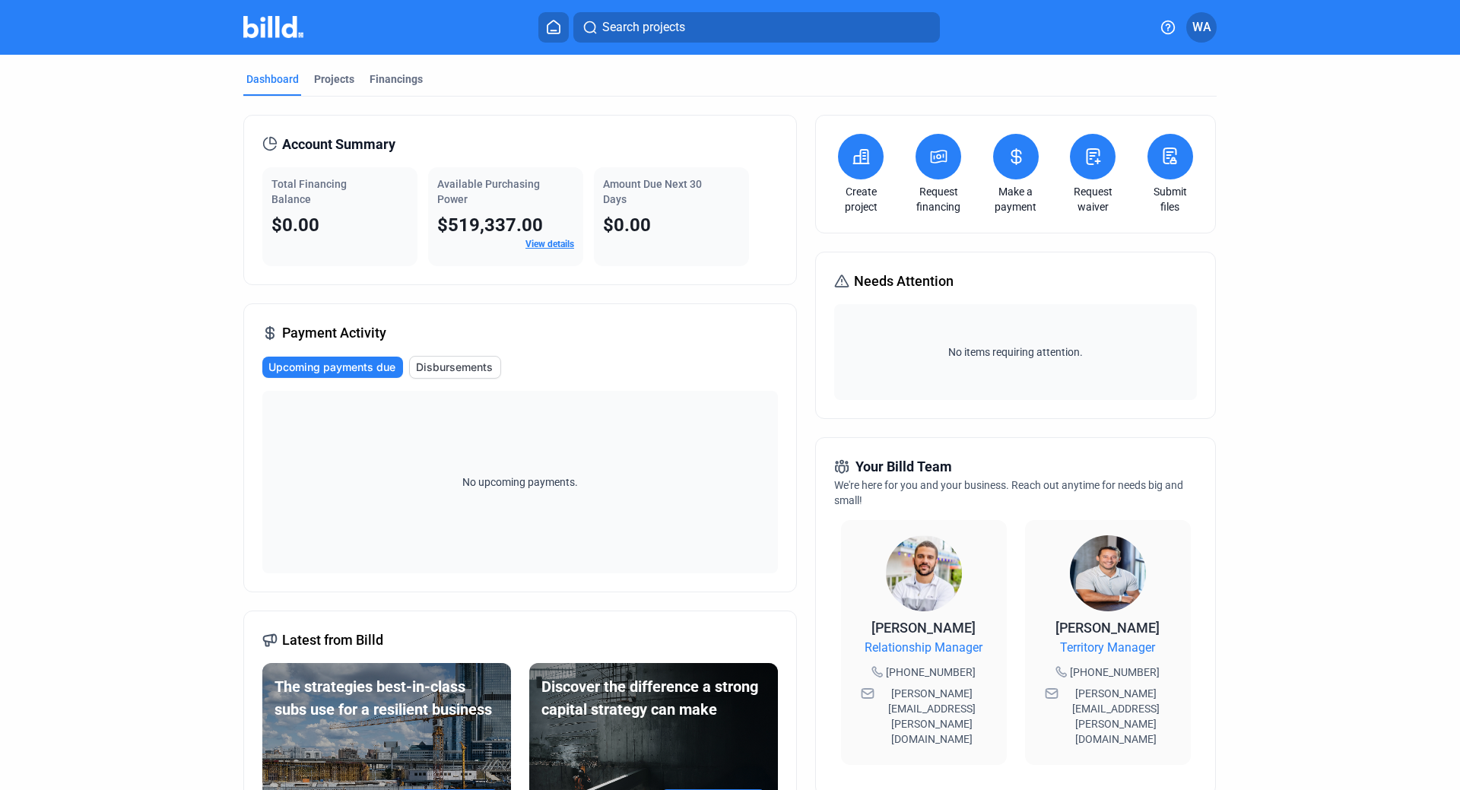
click at [1394, 201] on div "Dashboard Projects Financings Account Summary Total Financing Balance $0.00 Ava…" at bounding box center [730, 587] width 1460 height 1064
